Goal: Find specific page/section: Find specific page/section

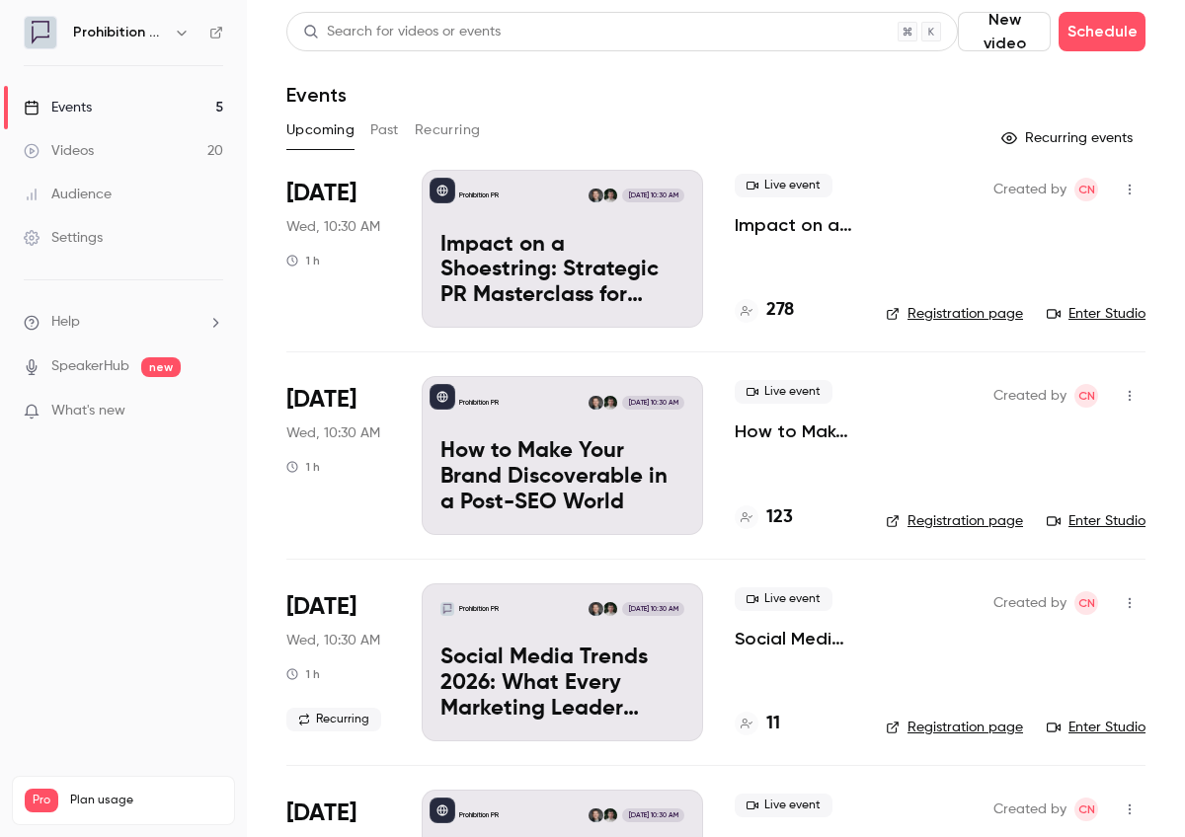
click at [516, 275] on p "Impact on a Shoestring: Strategic PR Masterclass for Charity Comms Teams" at bounding box center [562, 271] width 244 height 76
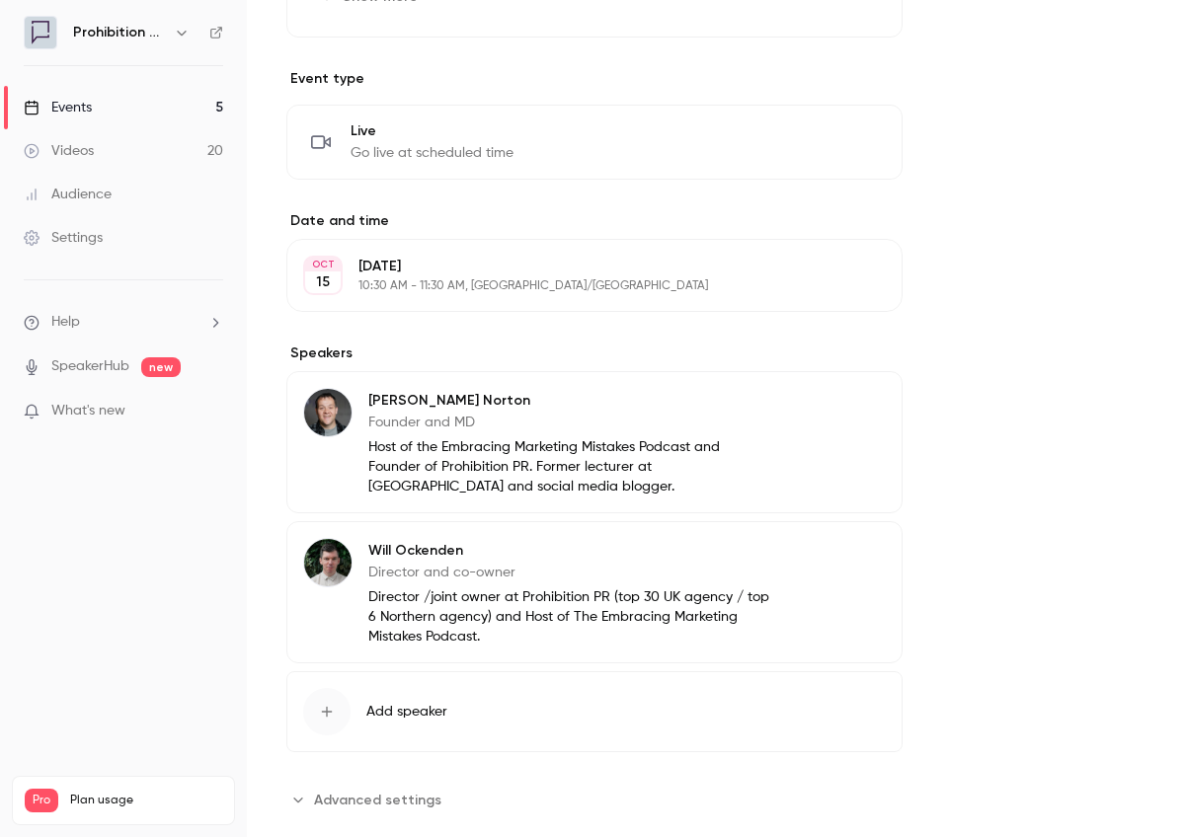
scroll to position [833, 0]
